Goal: Information Seeking & Learning: Learn about a topic

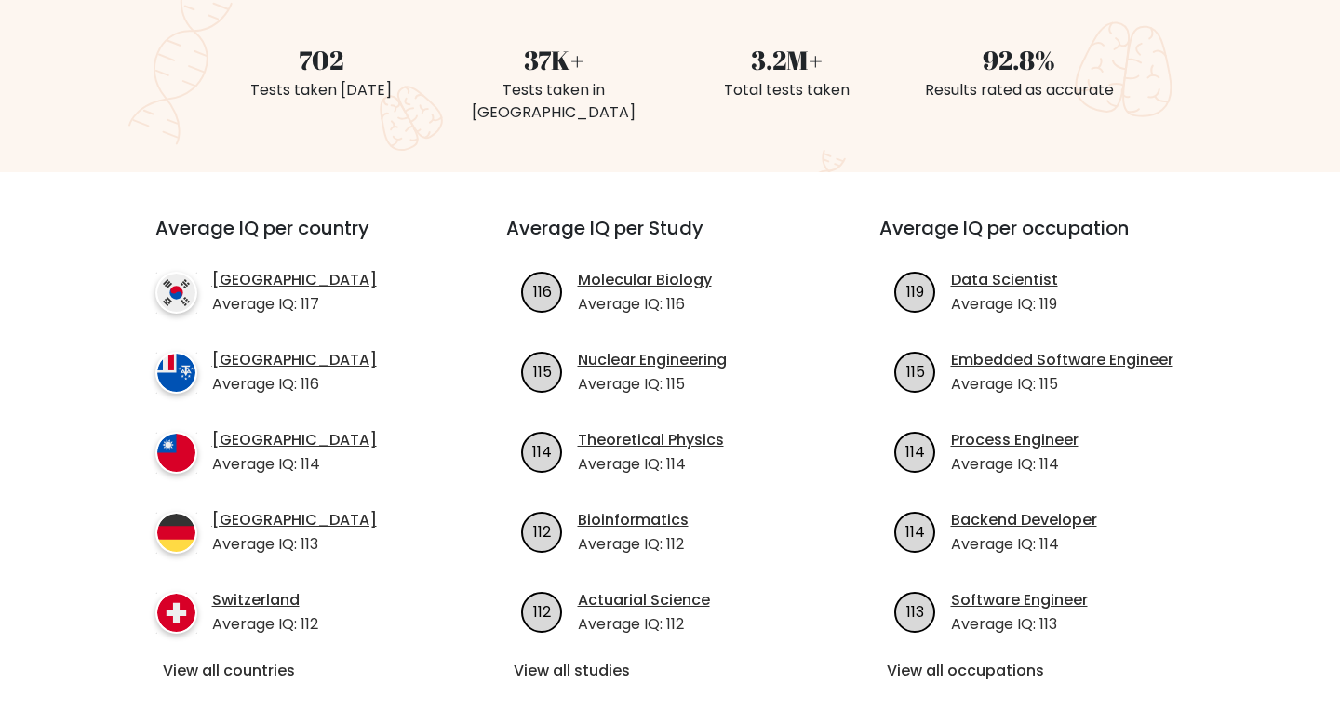
scroll to position [510, 0]
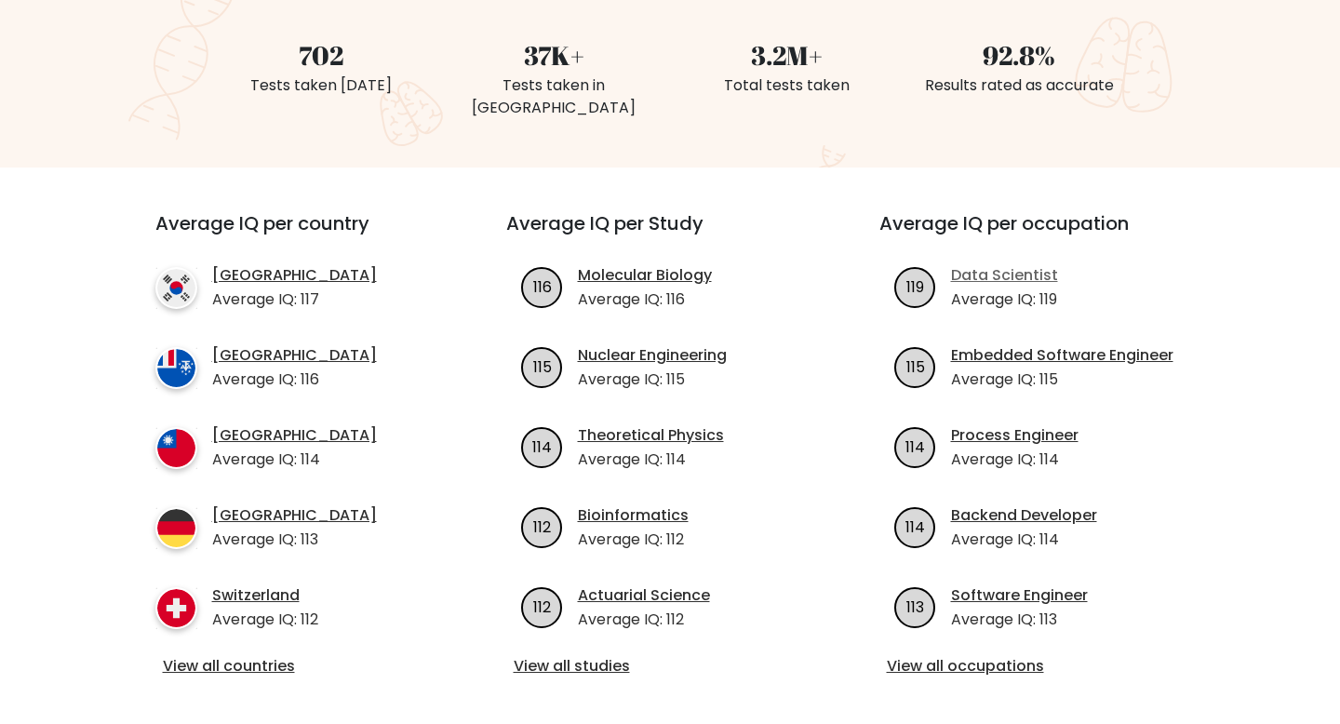
click at [1010, 264] on link "Data Scientist" at bounding box center [1004, 275] width 107 height 22
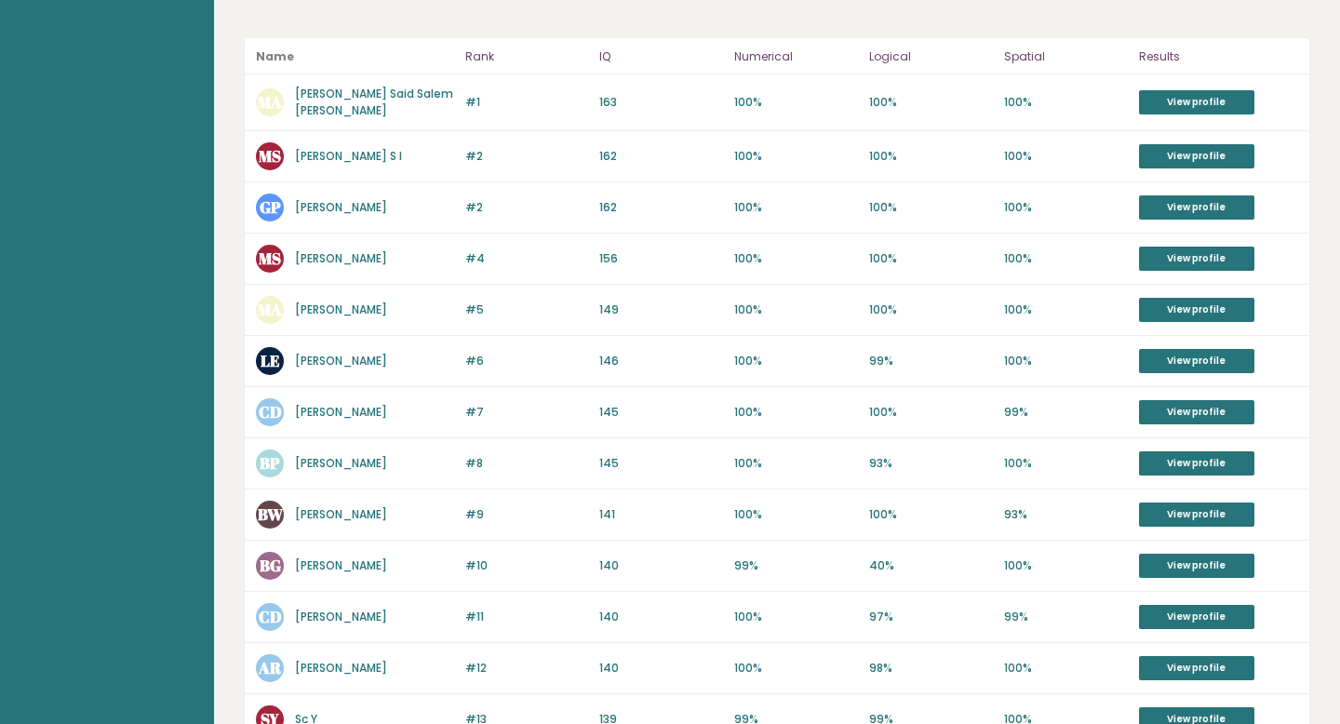
scroll to position [363, 0]
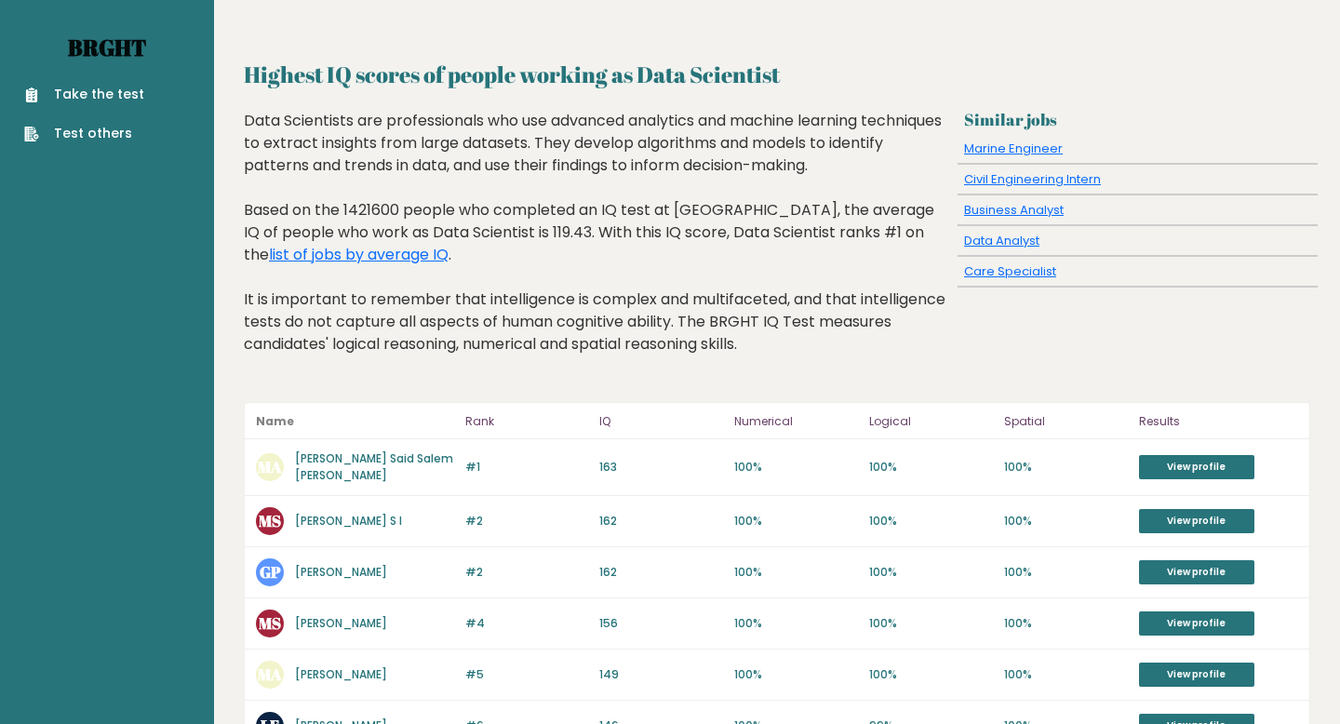
click at [98, 56] on link "Brght" at bounding box center [107, 48] width 78 height 30
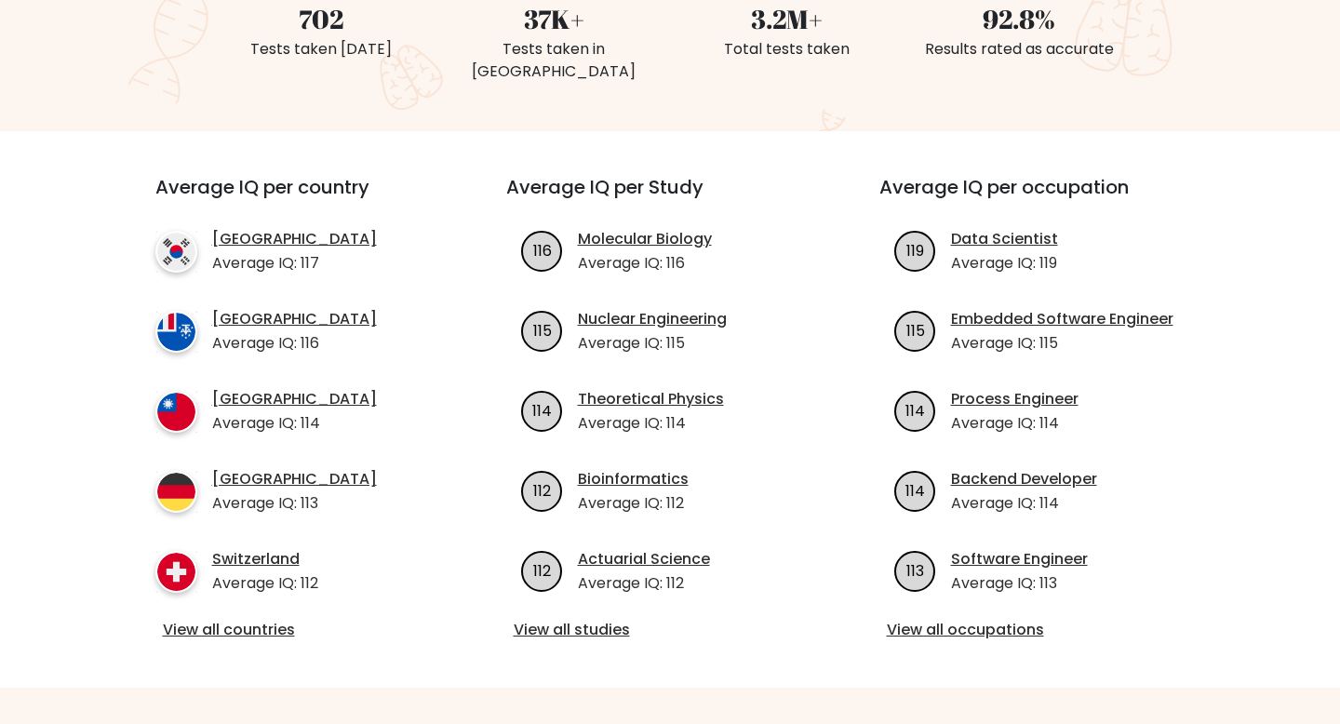
scroll to position [572, 0]
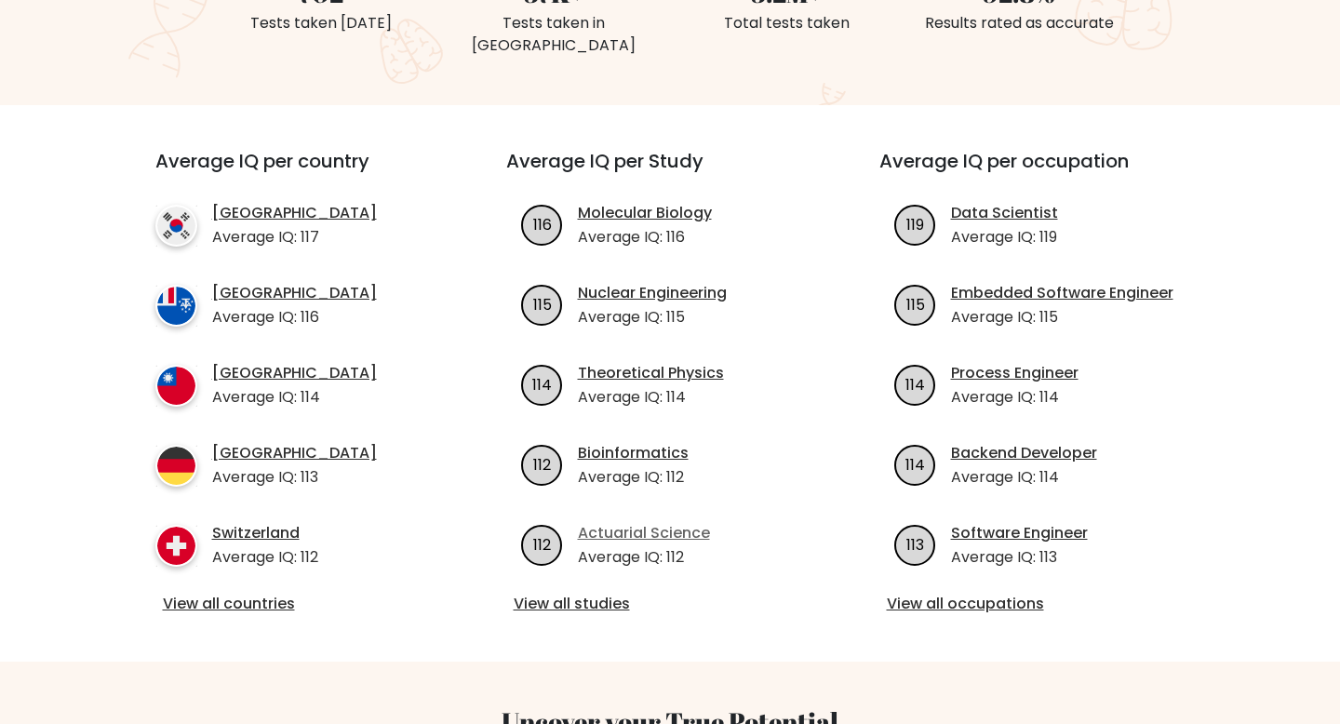
click at [635, 522] on link "Actuarial Science" at bounding box center [644, 533] width 132 height 22
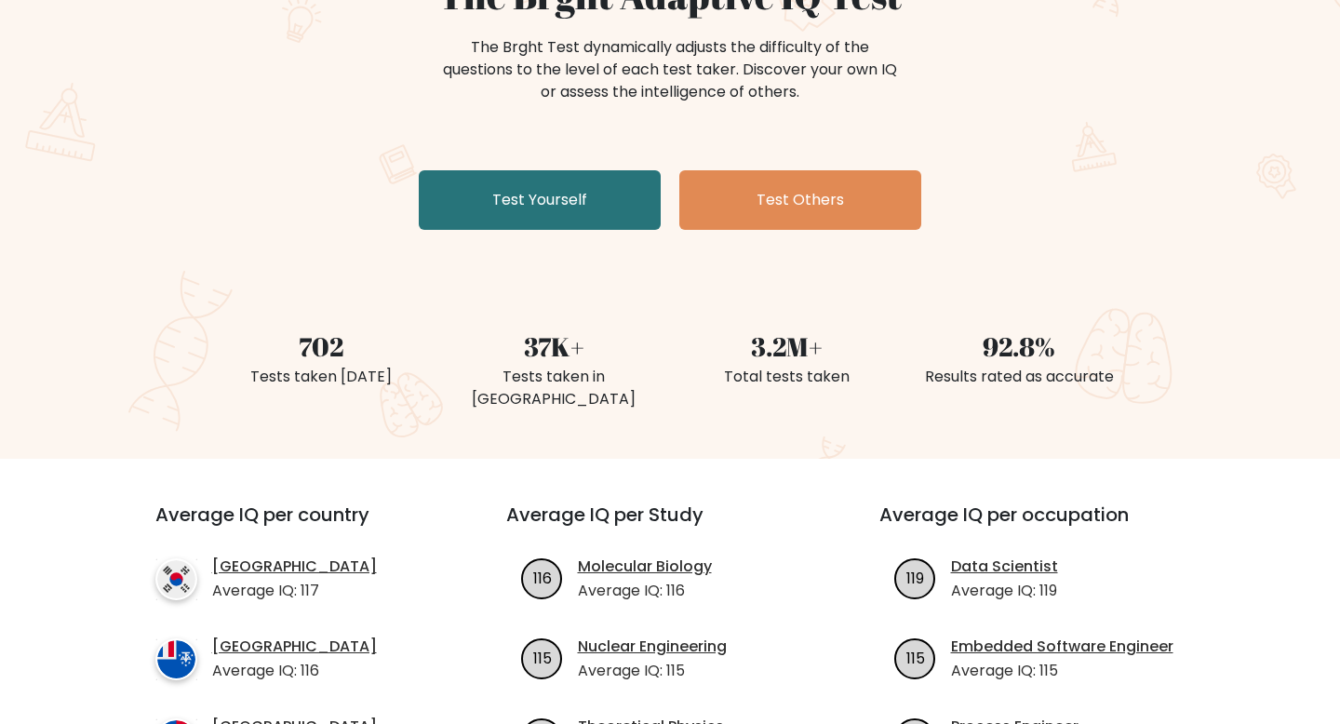
scroll to position [364, 0]
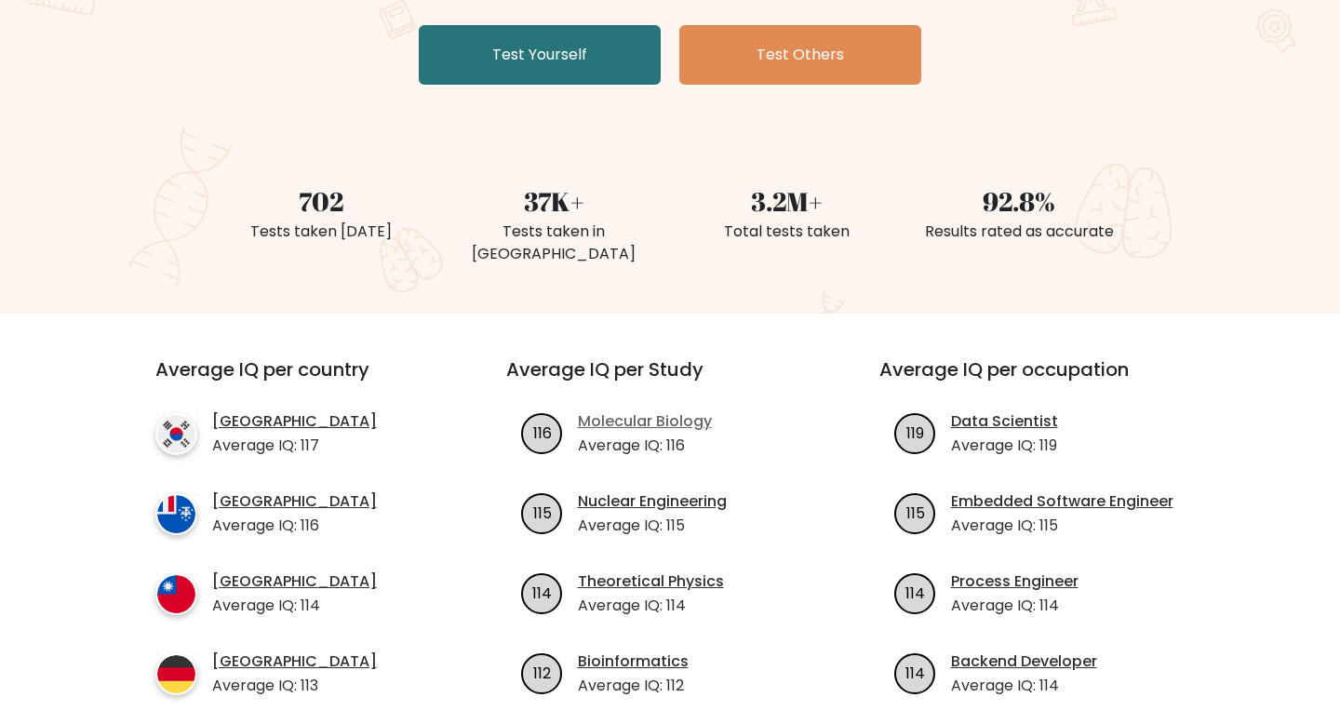
click at [653, 410] on link "Molecular Biology" at bounding box center [645, 421] width 134 height 22
click at [611, 490] on link "Nuclear Engineering" at bounding box center [652, 501] width 149 height 22
click at [629, 570] on link "Theoretical Physics" at bounding box center [651, 581] width 146 height 22
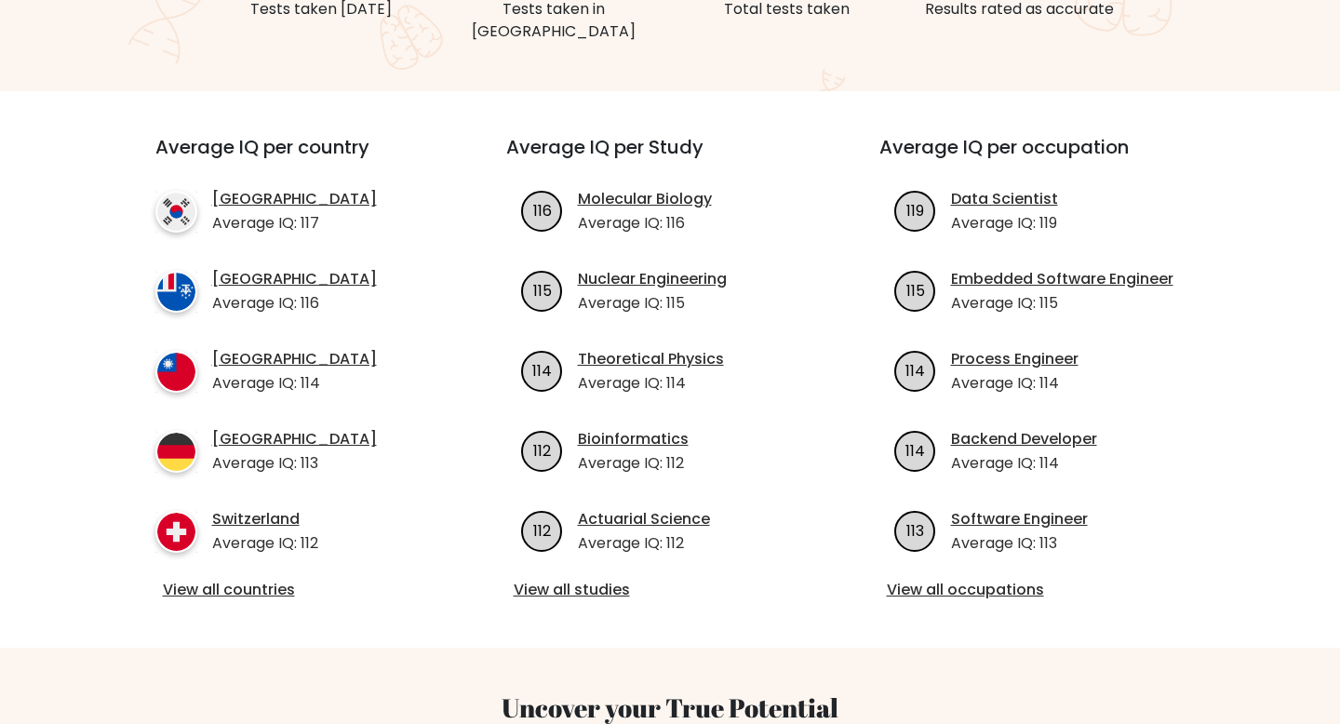
scroll to position [634, 0]
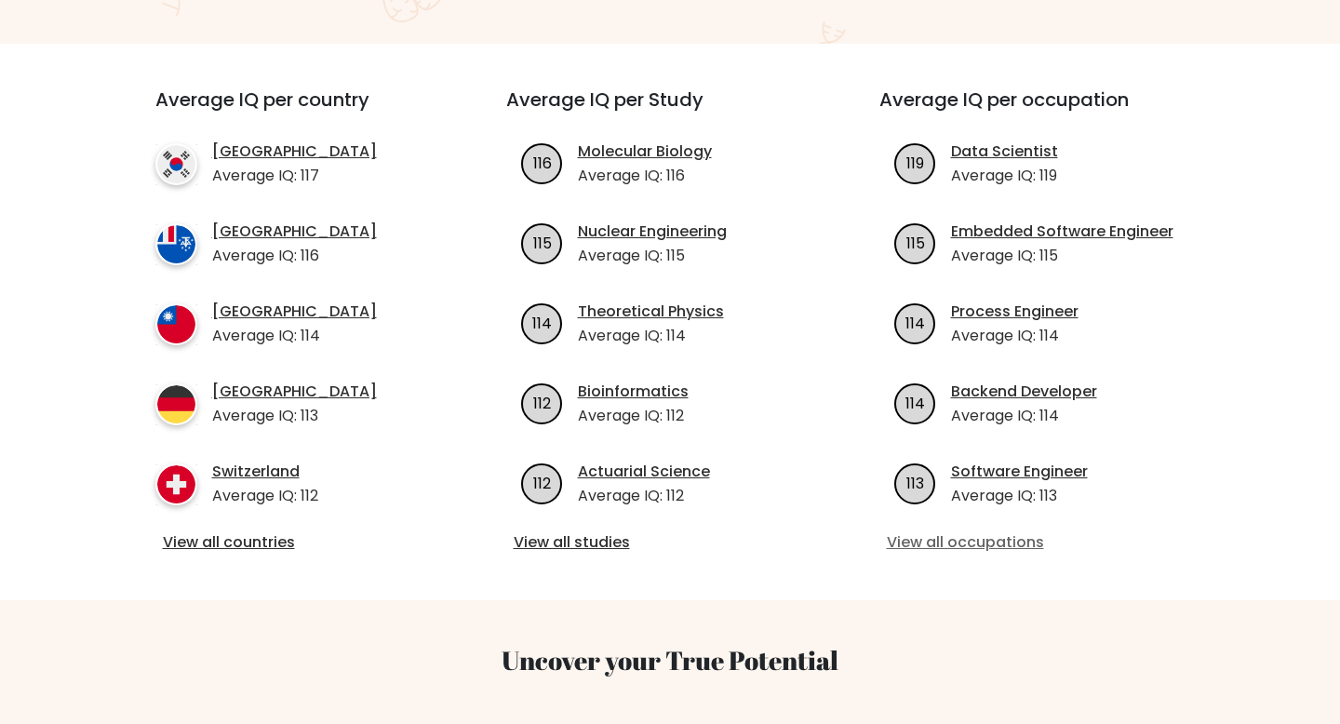
click at [918, 531] on link "View all occupations" at bounding box center [1044, 542] width 314 height 22
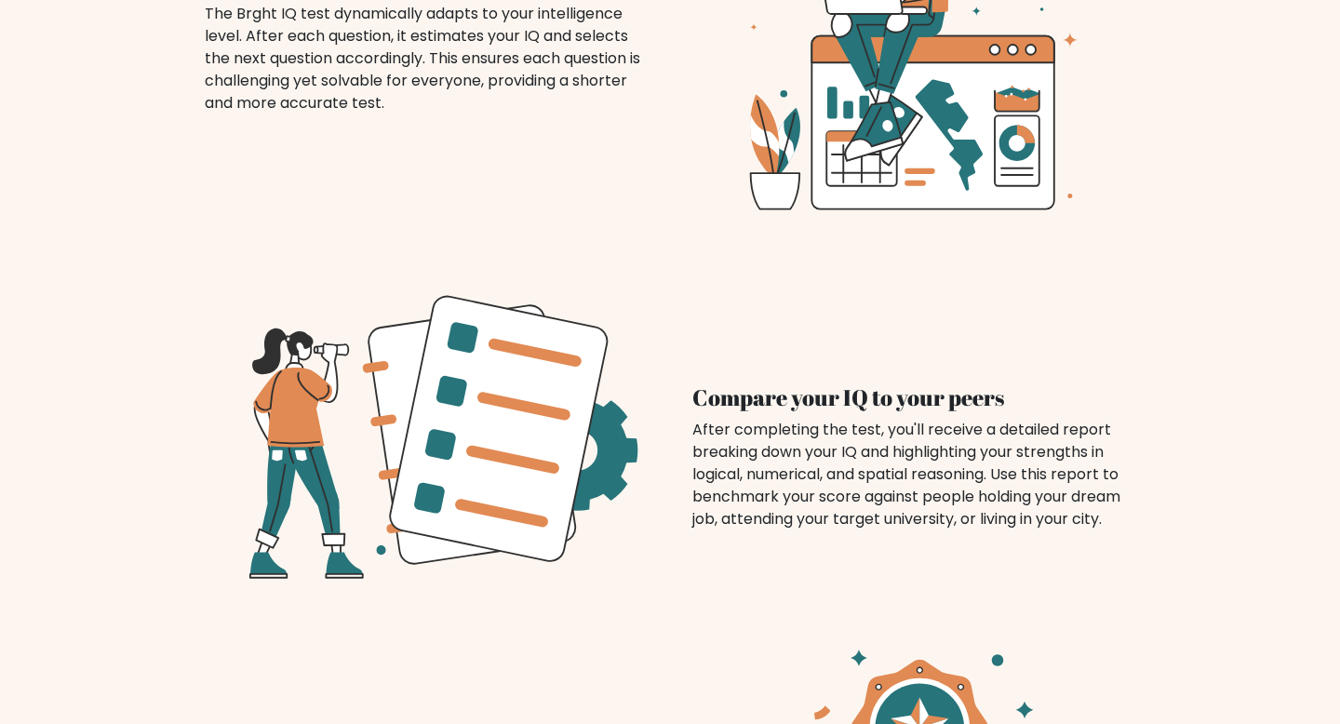
scroll to position [0, 0]
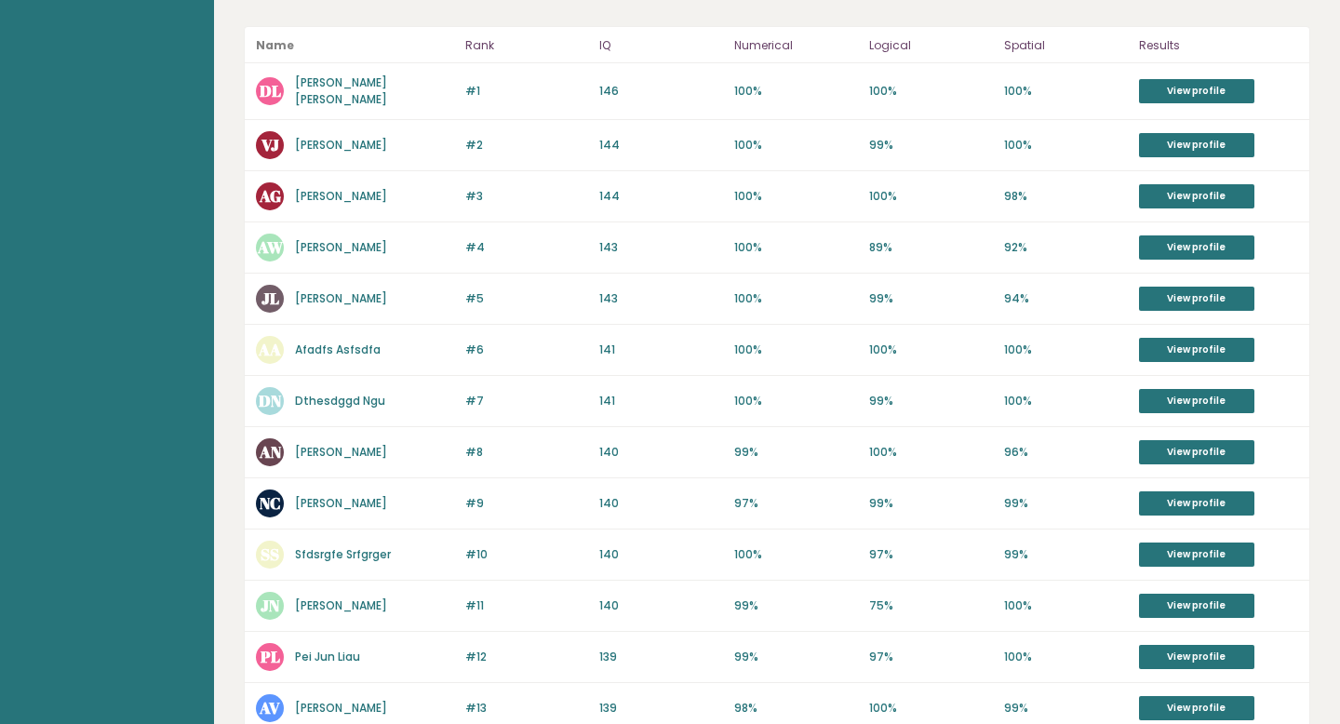
scroll to position [422, 0]
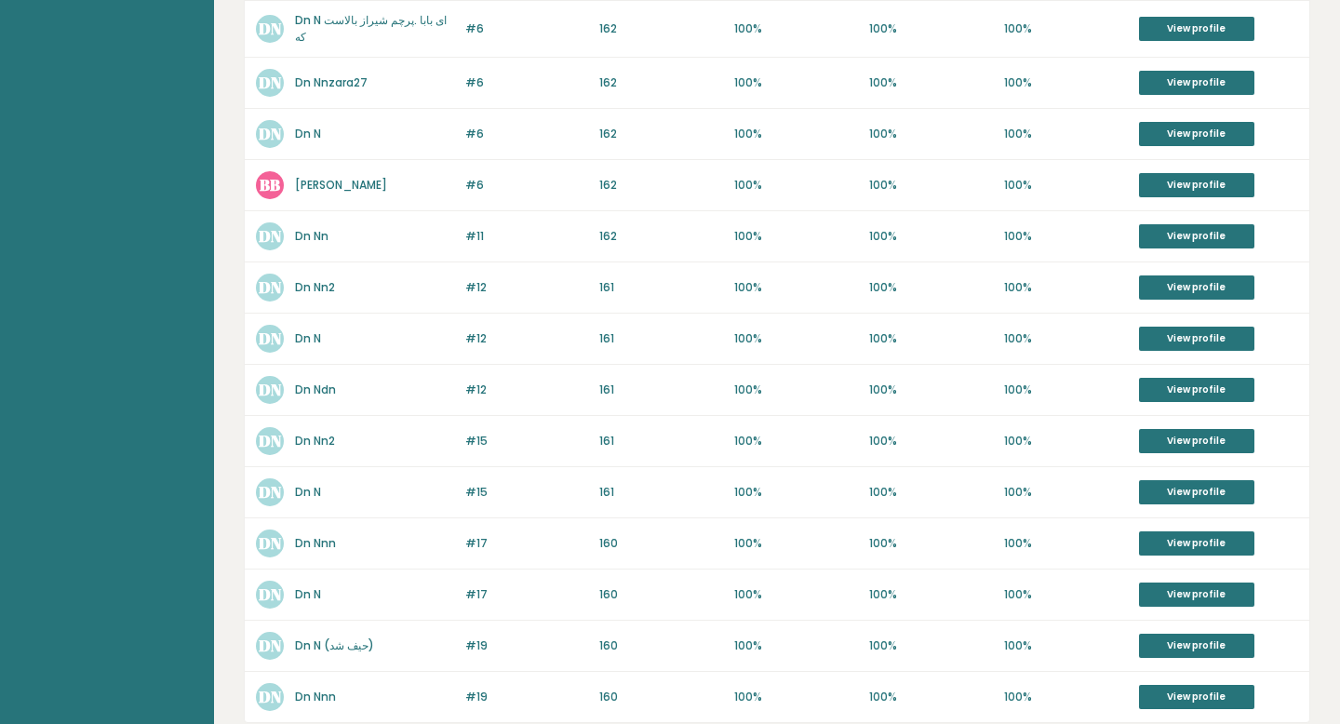
scroll to position [734, 0]
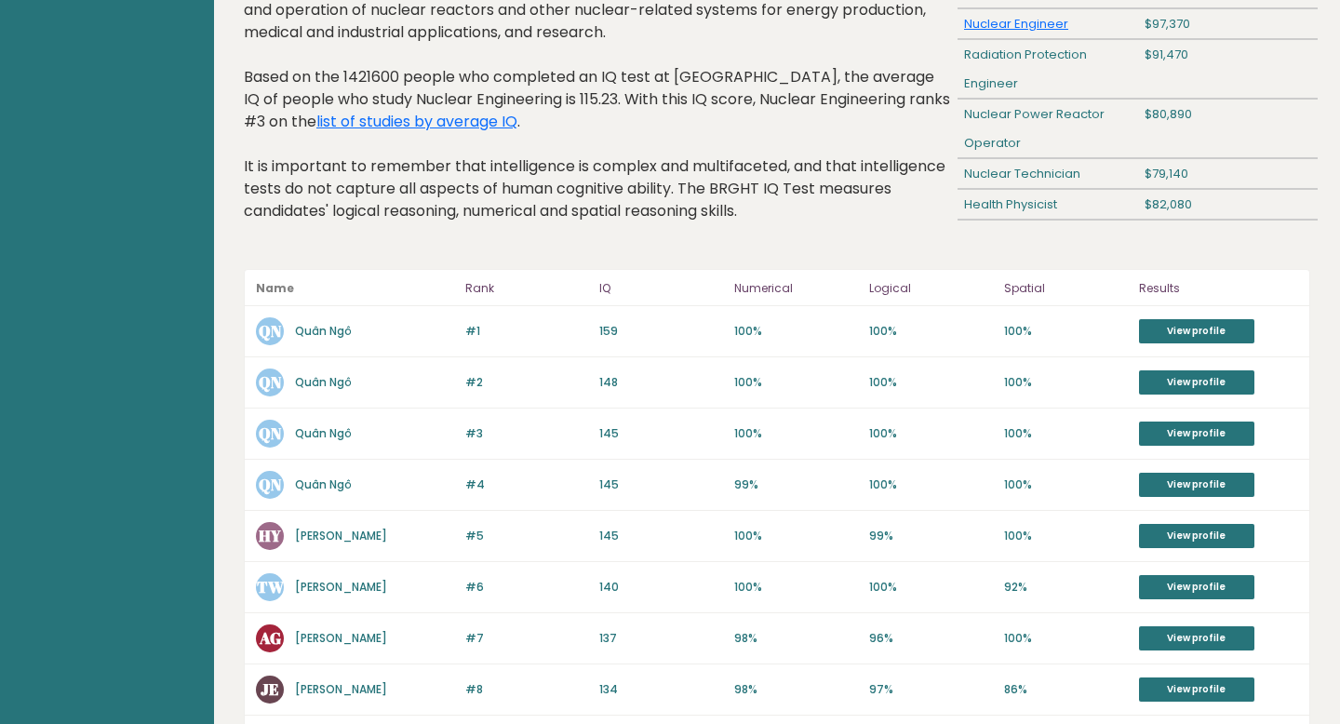
scroll to position [199, 0]
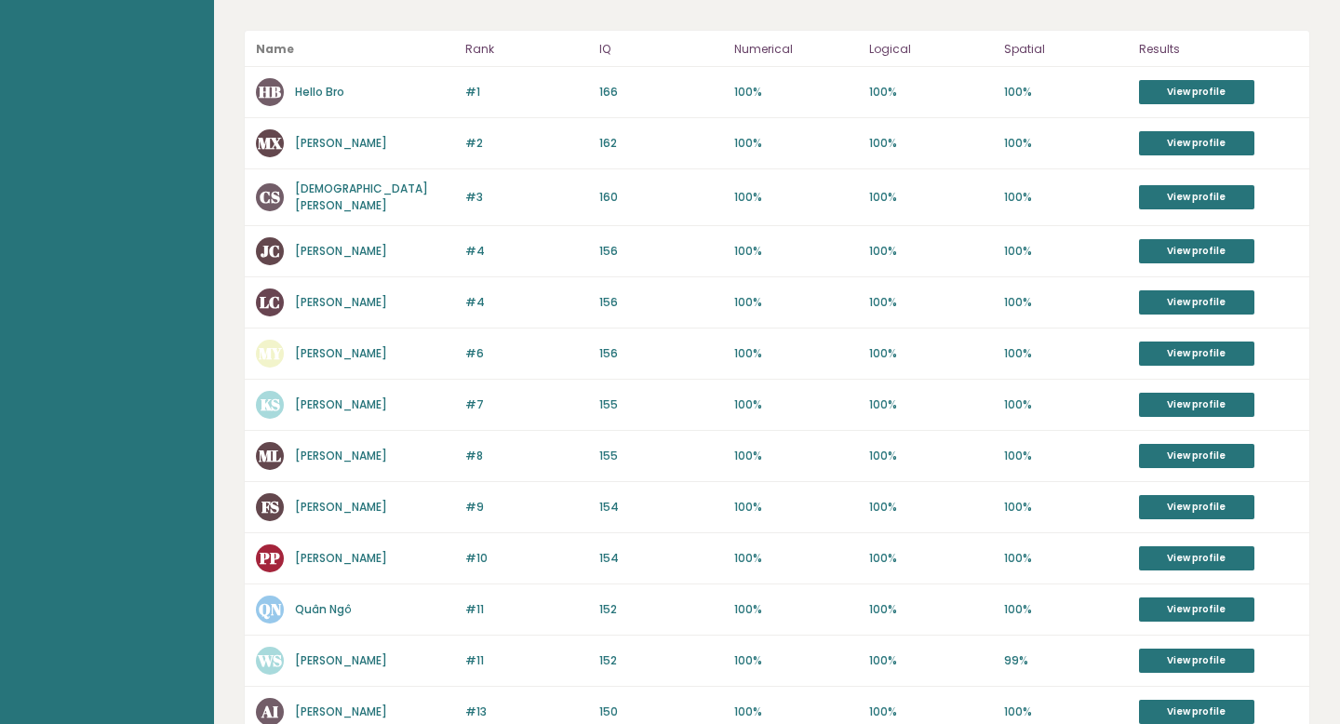
scroll to position [858, 0]
